Goal: Transaction & Acquisition: Purchase product/service

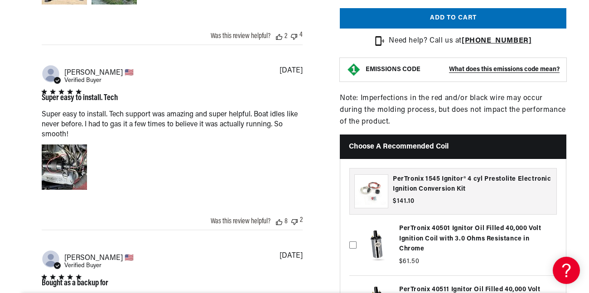
scroll to position [0, 275]
click at [377, 200] on div "PerTronix 1545 Ignitor® 4 cyl Prestolite Electronic Ignition Conversion Kit" at bounding box center [371, 191] width 33 height 33
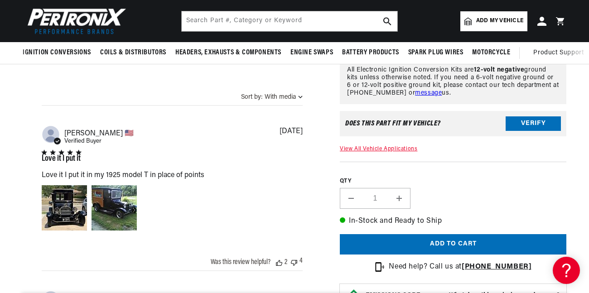
scroll to position [635, 0]
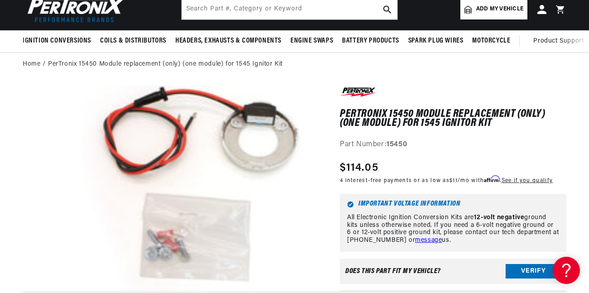
scroll to position [91, 0]
